Goal: Information Seeking & Learning: Learn about a topic

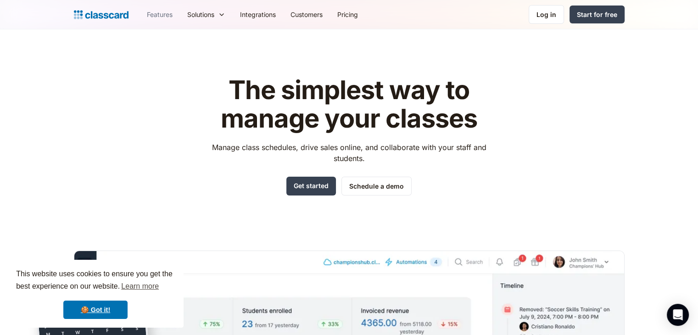
click at [161, 18] on link "Features" at bounding box center [159, 14] width 40 height 21
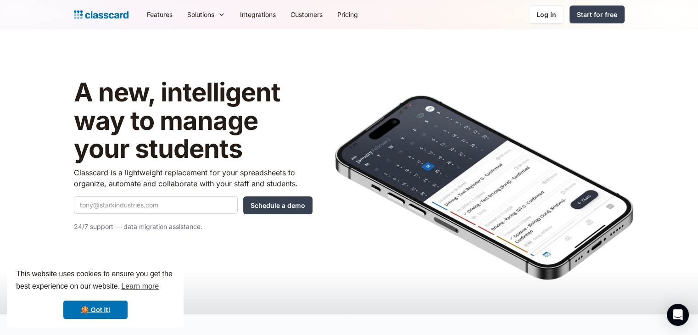
click at [435, 194] on img at bounding box center [484, 187] width 298 height 185
click at [150, 8] on link "Features" at bounding box center [159, 14] width 40 height 21
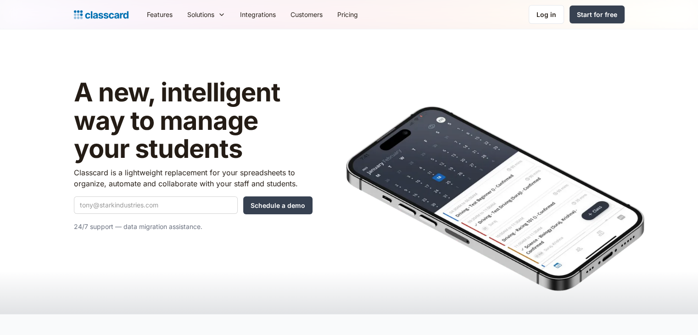
click at [161, 42] on header "A new, intelligent way to manage your students Classcard is a lightweight repla…" at bounding box center [349, 171] width 698 height 284
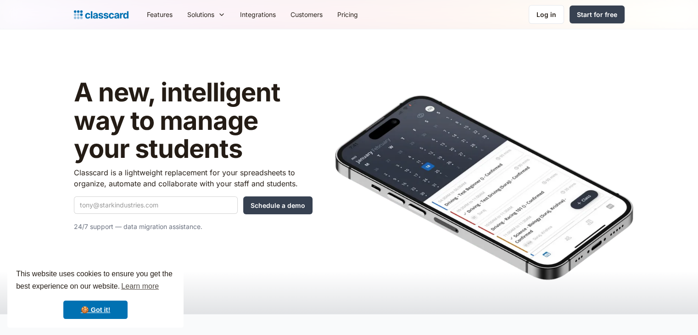
click at [157, 11] on link "Features" at bounding box center [159, 14] width 40 height 21
click at [158, 14] on link "Features" at bounding box center [159, 14] width 40 height 21
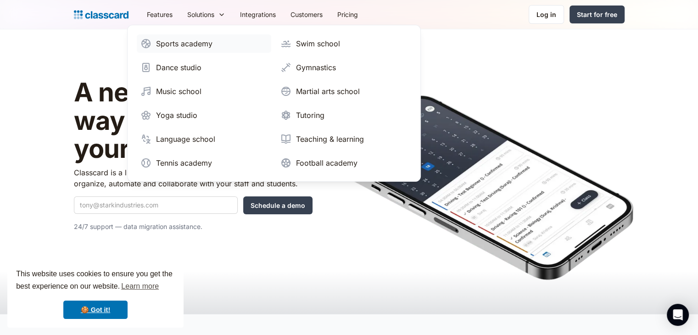
click at [191, 48] on div "Sports academy" at bounding box center [184, 43] width 56 height 11
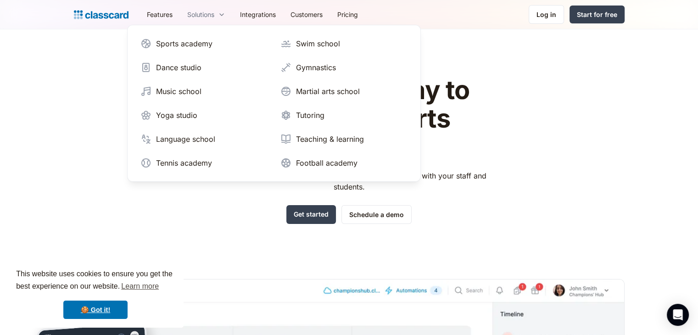
click at [212, 17] on div "Solutions" at bounding box center [200, 15] width 27 height 10
click at [197, 71] on div "Dance studio" at bounding box center [178, 67] width 45 height 11
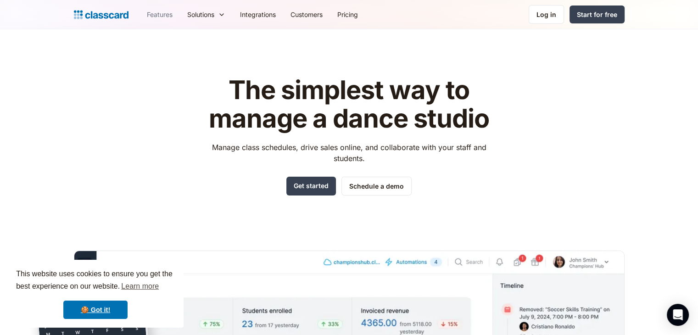
click at [158, 16] on link "Features" at bounding box center [159, 14] width 40 height 21
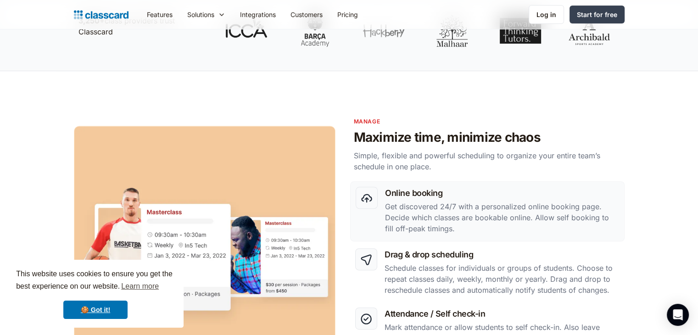
scroll to position [330, 0]
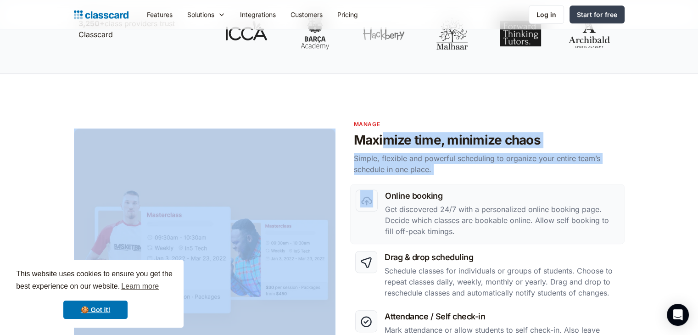
drag, startPoint x: 382, startPoint y: 168, endPoint x: 385, endPoint y: 129, distance: 39.6
click at [385, 129] on div "Manage Maximize time, minimize chaos Simple, flexible and powerful scheduling t…" at bounding box center [349, 281] width 550 height 322
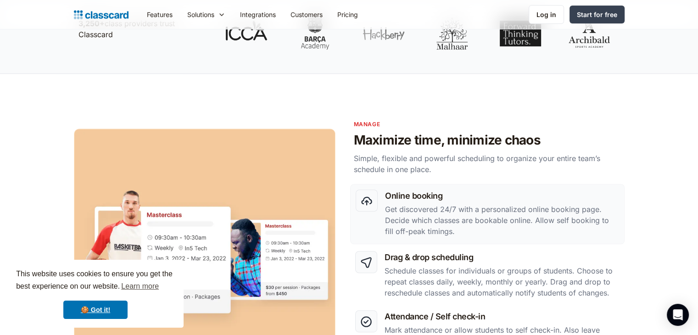
click at [356, 117] on section "Manage Maximize time, minimize chaos Simple, flexible and powerful scheduling t…" at bounding box center [349, 257] width 698 height 367
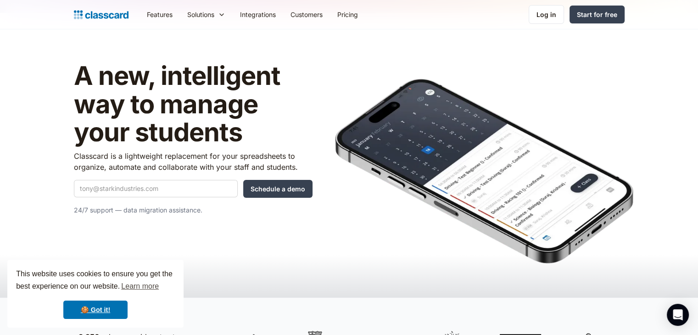
scroll to position [0, 0]
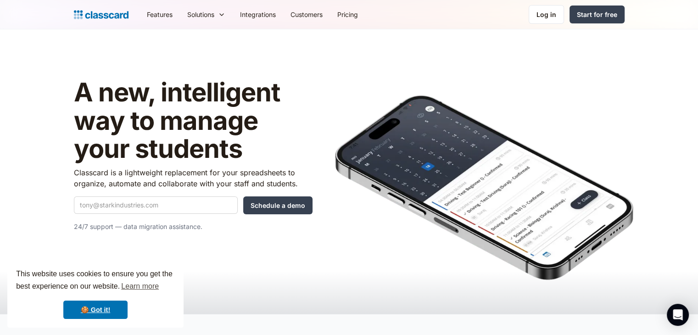
click at [163, 13] on link "Features" at bounding box center [159, 14] width 40 height 21
click at [185, 68] on div "A new, intelligent way to manage your students Classcard is a lightweight repla…" at bounding box center [349, 150] width 550 height 186
